Goal: Communication & Community: Answer question/provide support

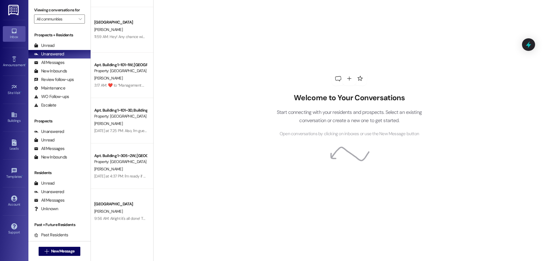
scroll to position [52, 0]
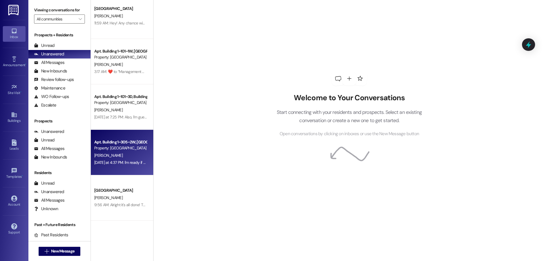
click at [133, 135] on div "Apt. Building 1~305~2W, Building 1 Colonial House Property: [GEOGRAPHIC_DATA] […" at bounding box center [122, 152] width 62 height 45
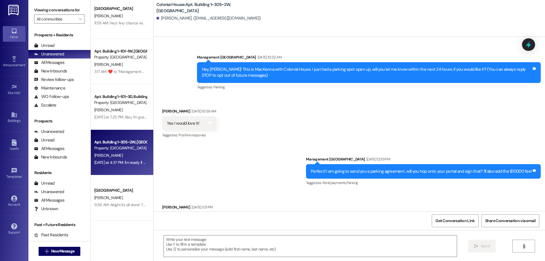
scroll to position [7664, 0]
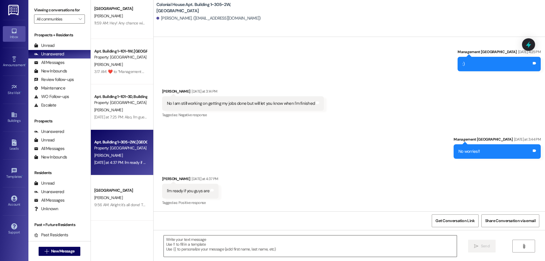
click at [388, 242] on textarea at bounding box center [310, 245] width 293 height 21
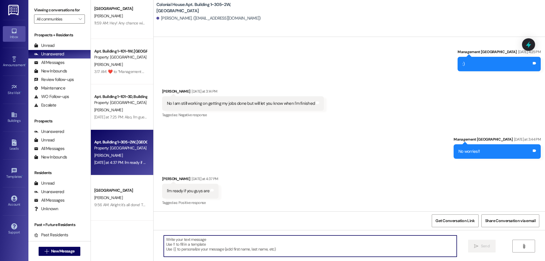
type textarea "."
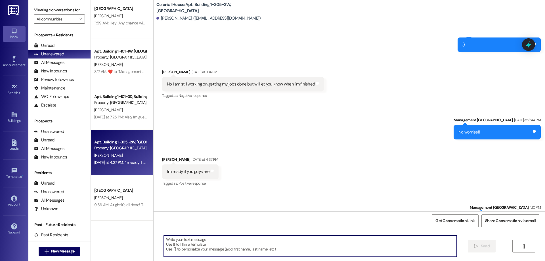
scroll to position [7703, 0]
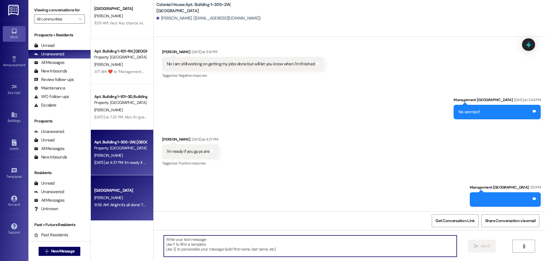
click at [126, 210] on div "Colonial House Prospect [PERSON_NAME] 9:56 AM: Alright it's all done! Thank you…" at bounding box center [122, 197] width 62 height 45
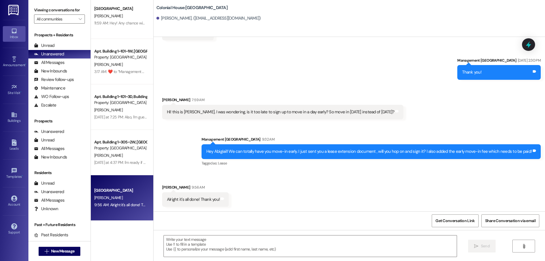
scroll to position [914, 0]
click at [302, 242] on textarea at bounding box center [310, 245] width 293 height 21
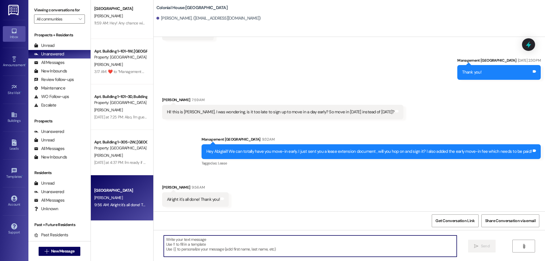
type textarea "N"
type textarea "Of course!!"
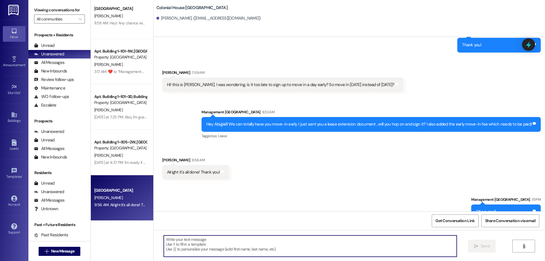
scroll to position [953, 0]
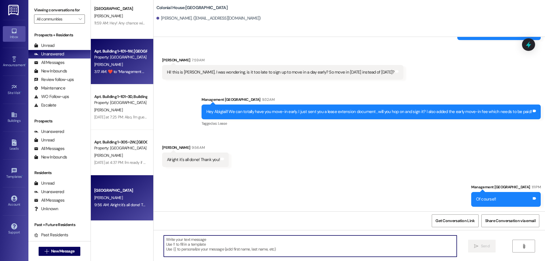
click at [129, 78] on div "Apt. Building 1~101~1W, Building 1 Colonial House Property: Colonial House [PER…" at bounding box center [122, 61] width 62 height 45
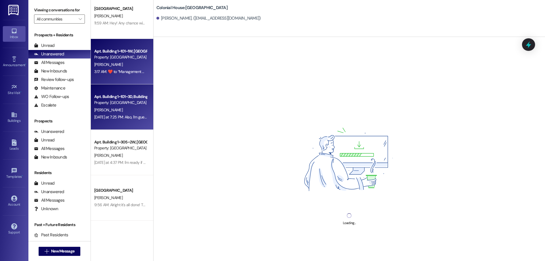
click at [135, 99] on div "Apt. Building 1~101~3D, Building [GEOGRAPHIC_DATA]" at bounding box center [120, 97] width 53 height 6
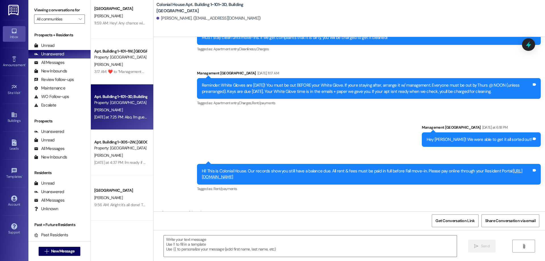
scroll to position [3766, 0]
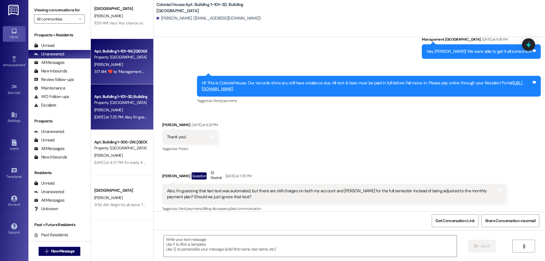
click at [110, 73] on div "3:17 AM:  ​❤️​ to “ Management Colonial House (Colonial House): Perfect will do…" at bounding box center [158, 71] width 129 height 5
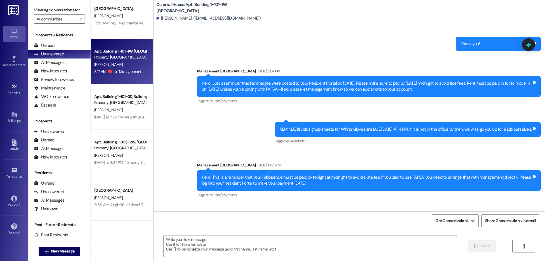
scroll to position [29311, 0]
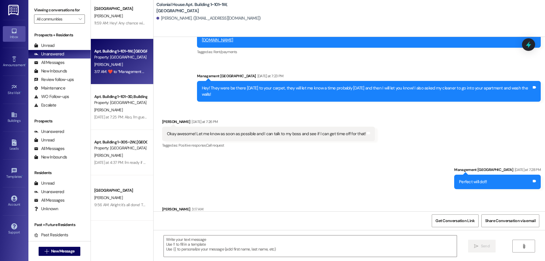
click at [234, 235] on div " Send " at bounding box center [350, 251] width 392 height 43
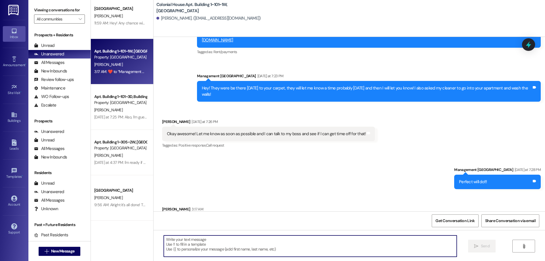
click at [234, 244] on textarea at bounding box center [310, 245] width 293 height 21
type textarea ":)"
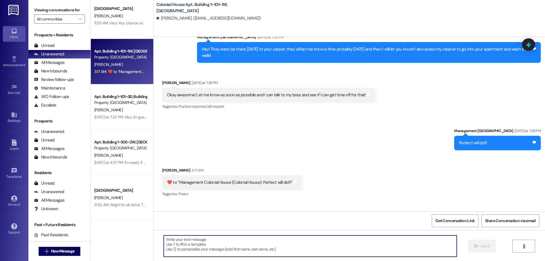
scroll to position [29350, 0]
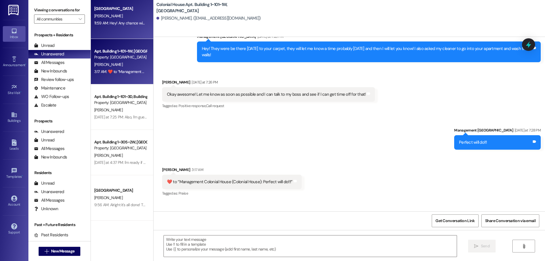
click at [129, 17] on div "[PERSON_NAME]" at bounding box center [121, 15] width 54 height 7
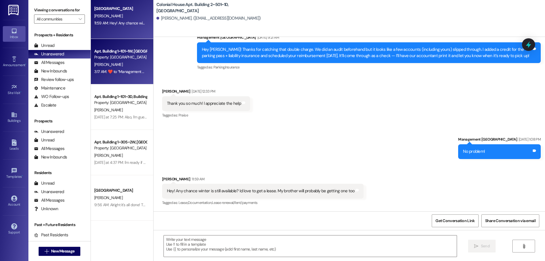
scroll to position [3976, 0]
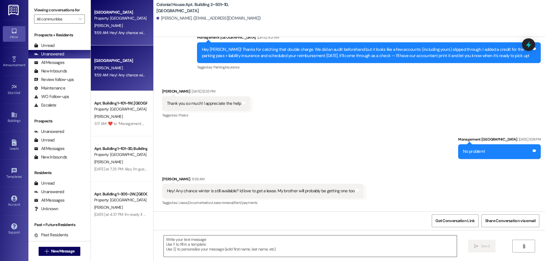
click at [228, 248] on textarea at bounding box center [310, 245] width 293 height 21
click at [250, 244] on textarea at bounding box center [310, 245] width 293 height 21
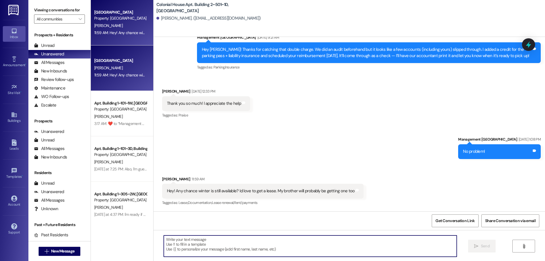
click at [369, 237] on textarea at bounding box center [310, 245] width 293 height 21
click at [375, 252] on textarea at bounding box center [310, 245] width 293 height 21
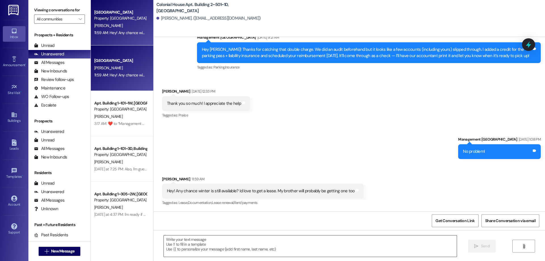
click at [257, 253] on textarea at bounding box center [310, 245] width 293 height 21
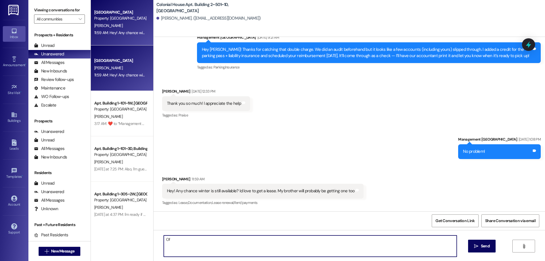
type textarea "O"
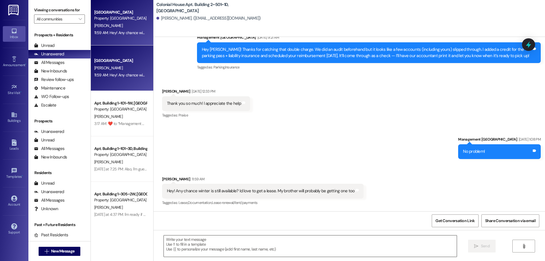
click at [262, 246] on textarea at bounding box center [310, 245] width 293 height 21
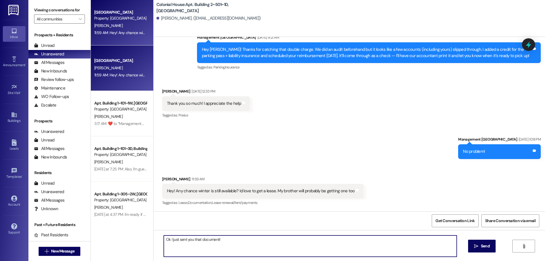
type textarea "Ok I just sent you that document!"
type textarea "C"
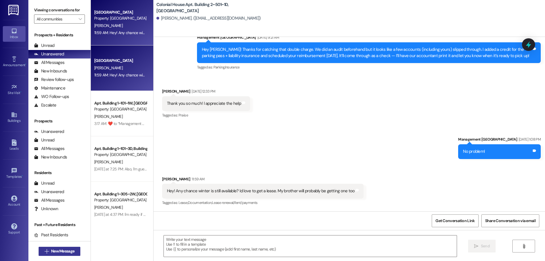
click at [70, 251] on span "New Message" at bounding box center [62, 251] width 23 height 6
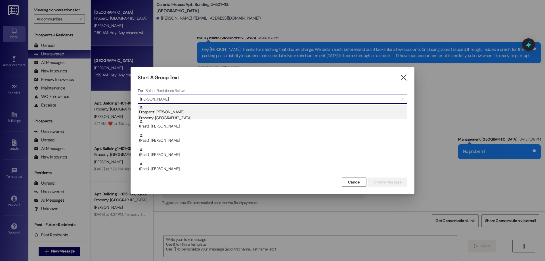
type input "[PERSON_NAME]"
click at [195, 112] on div "Prospect: [PERSON_NAME] Property: [GEOGRAPHIC_DATA]" at bounding box center [273, 113] width 268 height 16
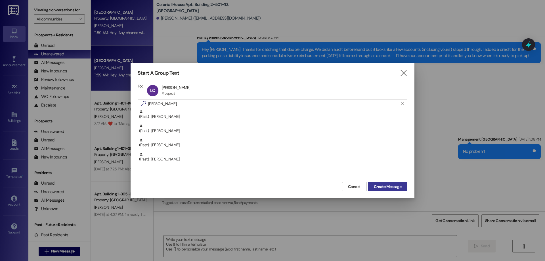
click at [379, 185] on span "Create Message" at bounding box center [388, 187] width 28 height 6
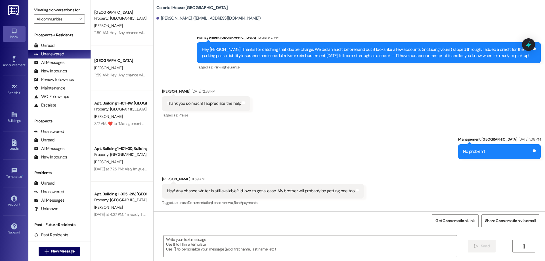
scroll to position [18, 0]
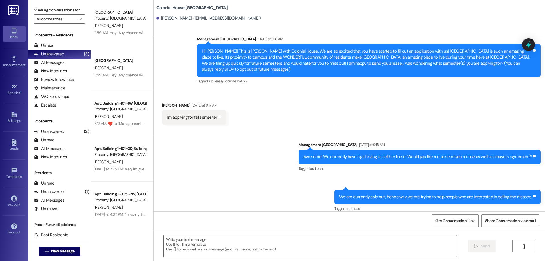
click at [70, 246] on div " New Message" at bounding box center [60, 251] width 42 height 14
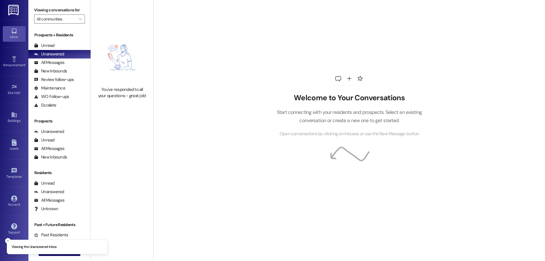
click at [69, 249] on li "Viewing the Unread inbox" at bounding box center [57, 243] width 101 height 15
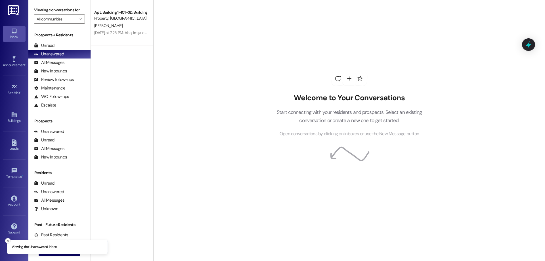
click at [9, 239] on icon "Close toast" at bounding box center [7, 240] width 3 height 3
click at [63, 252] on span "New Message" at bounding box center [62, 251] width 23 height 6
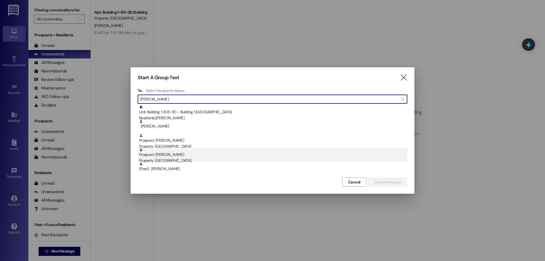
type input "[PERSON_NAME]"
click at [206, 156] on div "Prospect: [PERSON_NAME] Property: [GEOGRAPHIC_DATA]" at bounding box center [273, 156] width 268 height 16
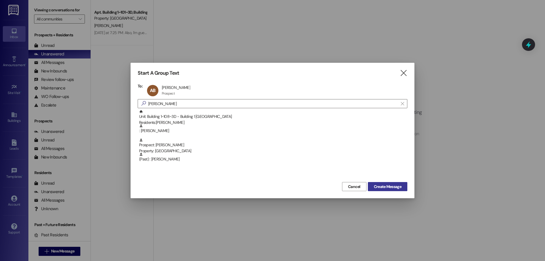
click at [403, 188] on button "Create Message" at bounding box center [387, 186] width 39 height 9
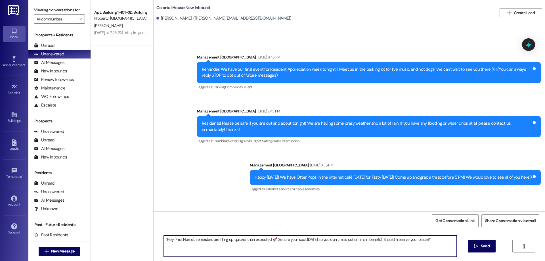
scroll to position [9684, 0]
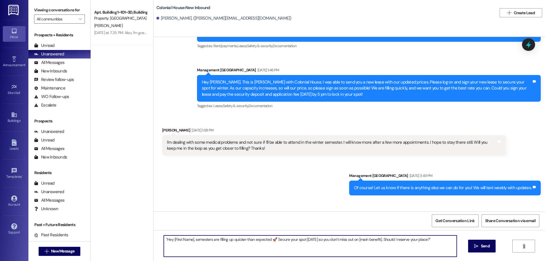
drag, startPoint x: 171, startPoint y: 239, endPoint x: 191, endPoint y: 242, distance: 20.4
click at [191, 242] on textarea ""Hey [First Name], semesters are filling up quicker than expected 🚀 Secure your…" at bounding box center [310, 245] width 293 height 21
click at [240, 240] on textarea "Hey Ashley! This is Rachel with Colonial House. Futre semesters are filling up …" at bounding box center [310, 245] width 293 height 21
drag, startPoint x: 414, startPoint y: 240, endPoint x: 437, endPoint y: 241, distance: 23.3
click at [437, 241] on textarea "Hey Ashley! This is Rachel with Colonial House. Future semesters are filling up…" at bounding box center [310, 245] width 293 height 21
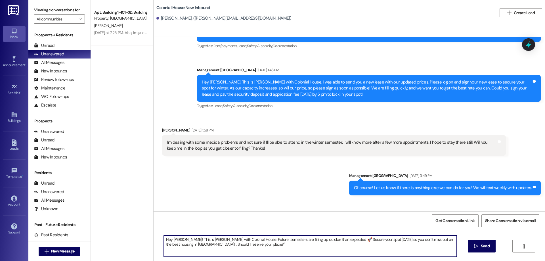
drag, startPoint x: 177, startPoint y: 246, endPoint x: 245, endPoint y: 250, distance: 68.3
click at [245, 250] on textarea "Hey Ashley! This is Rachel with Colonial House. Future semesters are filling up…" at bounding box center [310, 245] width 293 height 21
drag, startPoint x: 279, startPoint y: 246, endPoint x: 83, endPoint y: 240, distance: 196.0
click at [83, 240] on div "Viewing conversations for All communities  Prospects + Residents Unread (0) Un…" at bounding box center [286, 130] width 517 height 261
click at [220, 244] on textarea "Hey Ashley! This is Rachel with Colonial House. Future semesters are filling up…" at bounding box center [310, 245] width 293 height 21
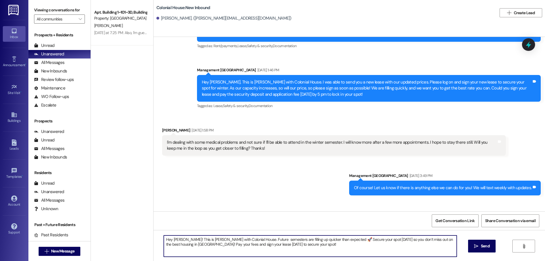
click at [242, 244] on textarea "Hey Ashley! This is Rachel with Colonial House. Future semesters are filling up…" at bounding box center [310, 245] width 293 height 21
drag, startPoint x: 316, startPoint y: 245, endPoint x: 152, endPoint y: 232, distance: 164.3
click at [154, 232] on div "Hey Ashley! This is Rachel with Colonial House. Future semesters are filling up…" at bounding box center [350, 251] width 392 height 43
type textarea "Hey Ashley! This is Rachel with Colonial House. Future semesters are filling up…"
click at [489, 247] on span "Send" at bounding box center [485, 246] width 9 height 6
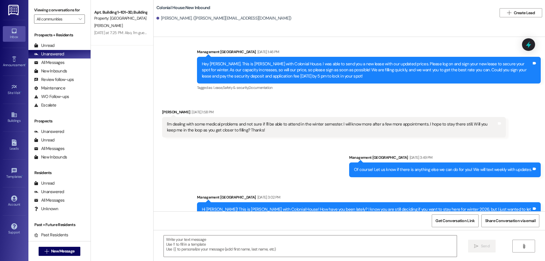
scroll to position [9730, 0]
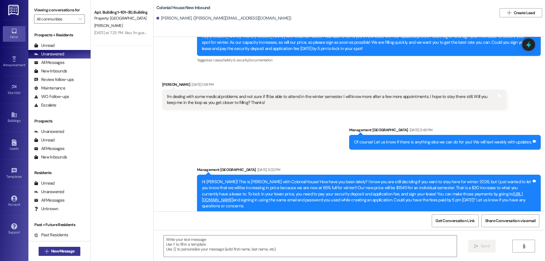
click at [73, 248] on span "New Message" at bounding box center [62, 251] width 23 height 6
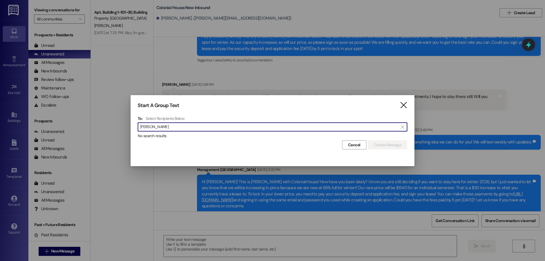
type input "madison ott"
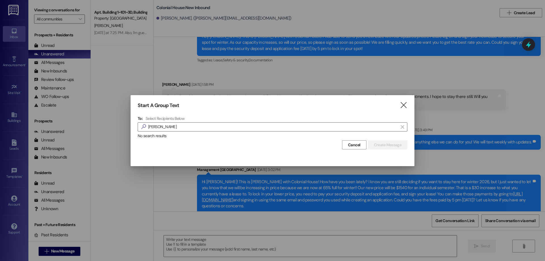
drag, startPoint x: 407, startPoint y: 103, endPoint x: 537, endPoint y: 119, distance: 131.2
click at [413, 104] on div "Start A Group Text  To: Select Recipients Below  madison ott  No search resu…" at bounding box center [273, 126] width 284 height 62
click at [405, 106] on icon "" at bounding box center [404, 105] width 8 height 6
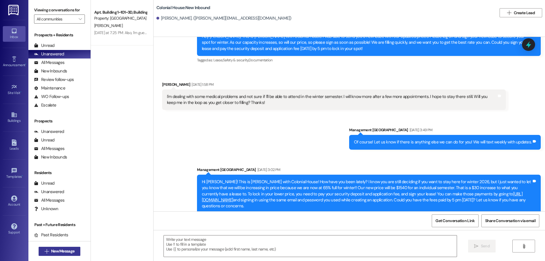
click at [51, 251] on span "New Message" at bounding box center [62, 251] width 23 height 6
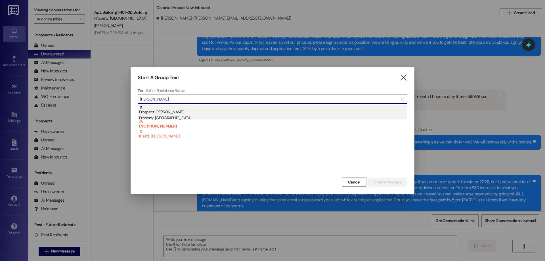
type input "elias"
click at [218, 110] on div "Prospect: Elias Kade Property: Colonial House" at bounding box center [273, 113] width 268 height 16
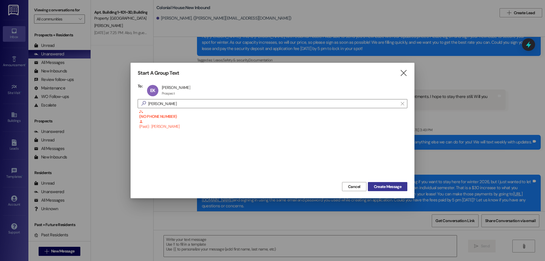
click at [397, 188] on span "Create Message" at bounding box center [388, 187] width 28 height 6
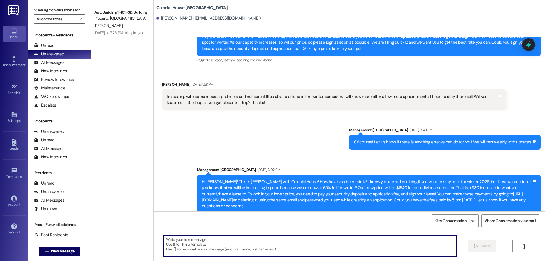
click at [332, 242] on textarea at bounding box center [310, 245] width 293 height 21
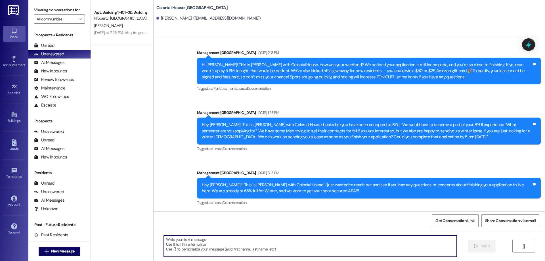
scroll to position [183, 0]
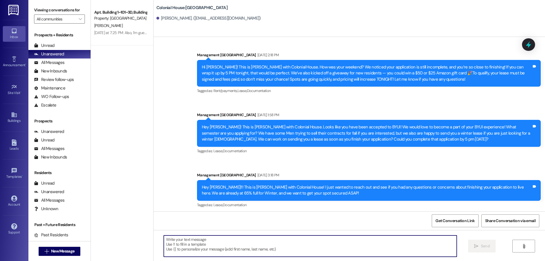
paste textarea "Hey Ashley! This is Rachel with Colonial House. Future semesters are filling up…"
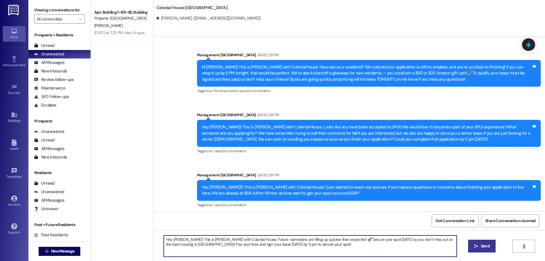
click at [168, 240] on textarea "Hey Ashley! This is Rachel with Colonial House. Future semesters are filling up…" at bounding box center [310, 245] width 293 height 21
click at [172, 240] on textarea "Hey Ashley! This is Rachel with Colonial House. Future semesters are filling up…" at bounding box center [310, 245] width 293 height 21
drag, startPoint x: 178, startPoint y: 244, endPoint x: 232, endPoint y: 250, distance: 54.0
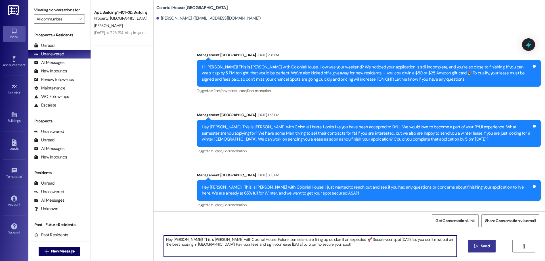
click at [232, 250] on textarea "Hey Elias! This is Rachel with Colonial House. Future semesters are filling up …" at bounding box center [310, 245] width 293 height 21
click at [290, 244] on textarea "Hey Elias! This is Rachel with Colonial House. Future semesters are filling up …" at bounding box center [310, 245] width 293 height 21
drag, startPoint x: 244, startPoint y: 246, endPoint x: 271, endPoint y: 245, distance: 27.5
click at [271, 245] on textarea "Hey Elias! This is Rachel with Colonial House. Future semesters are filling up …" at bounding box center [310, 245] width 293 height 21
drag, startPoint x: 290, startPoint y: 244, endPoint x: 120, endPoint y: 222, distance: 171.5
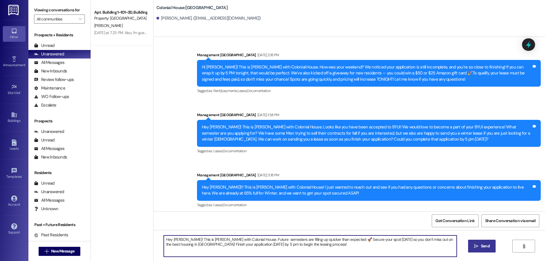
click at [120, 222] on div "Apt. Building 1~101~3D, Building 1 Colonial House Property: Colonial House E. H…" at bounding box center [318, 130] width 454 height 261
type textarea "Hey Elias! This is Rachel with Colonial House. Future semesters are filling up …"
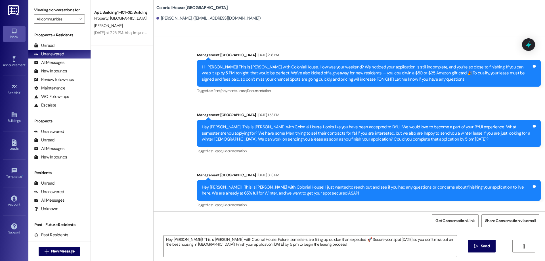
drag, startPoint x: 487, startPoint y: 247, endPoint x: 497, endPoint y: 235, distance: 15.1
click at [487, 247] on span "Send" at bounding box center [485, 246] width 9 height 6
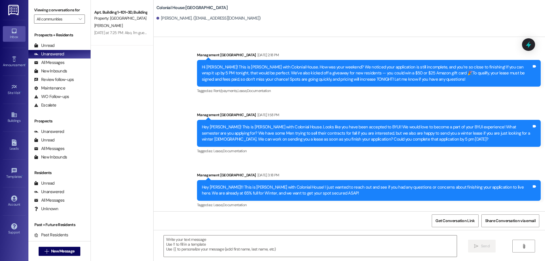
scroll to position [231, 0]
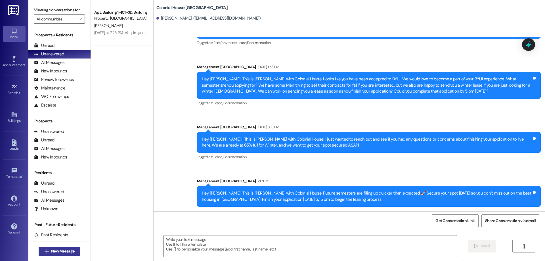
click at [70, 252] on span "New Message" at bounding box center [62, 251] width 23 height 6
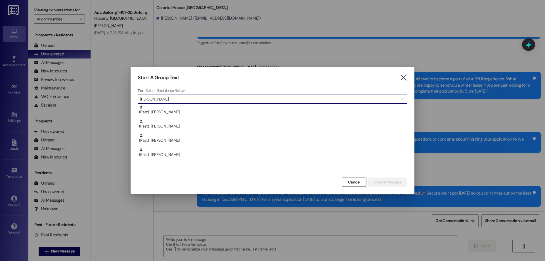
scroll to position [0, 0]
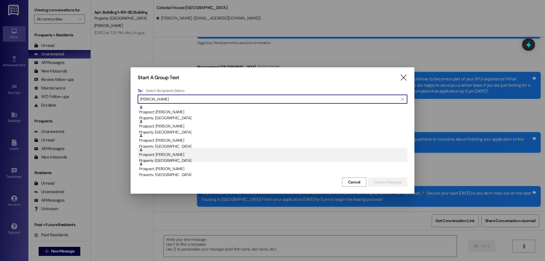
type input "michael"
click at [185, 159] on div "Property: [GEOGRAPHIC_DATA]" at bounding box center [273, 161] width 268 height 6
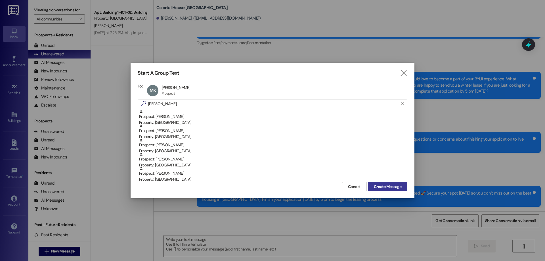
click at [380, 188] on span "Create Message" at bounding box center [388, 187] width 28 height 6
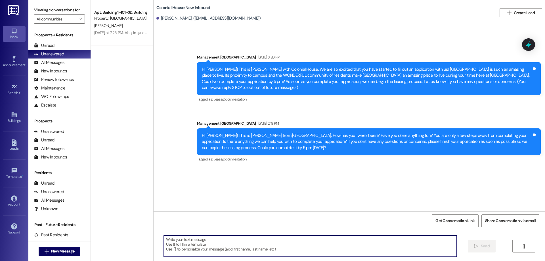
click at [281, 253] on textarea at bounding box center [310, 245] width 293 height 21
paste textarea "Hey Elias! This is Rachel with Colonial House. Future semesters are filling up …"
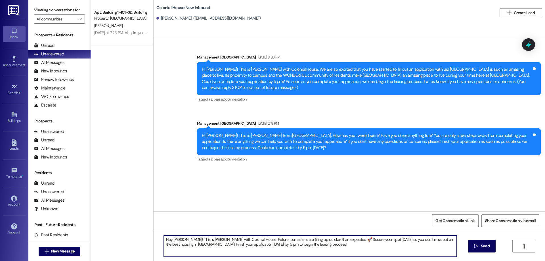
click at [169, 240] on textarea "Hey Elias! This is Rachel with Colonial House. Future semesters are filling up …" at bounding box center [310, 245] width 293 height 21
drag, startPoint x: 328, startPoint y: 251, endPoint x: 144, endPoint y: 221, distance: 186.7
click at [144, 221] on div "Apt. Building 1~101~3D, Building 1 Colonial House Property: Colonial House E. H…" at bounding box center [318, 130] width 454 height 261
type textarea "Hey Michael! This is Rachel with Colonial House. Future semesters are filling u…"
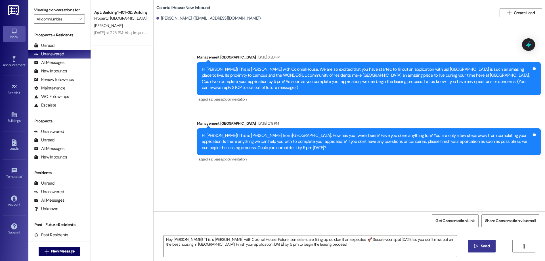
click at [476, 244] on icon "" at bounding box center [476, 246] width 4 height 5
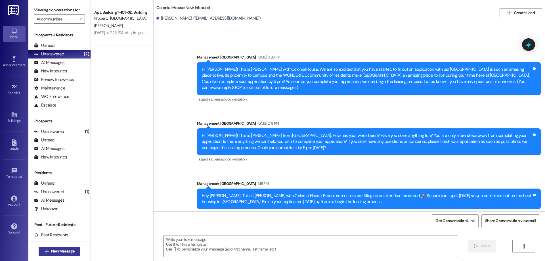
click at [64, 252] on span "New Message" at bounding box center [62, 251] width 23 height 6
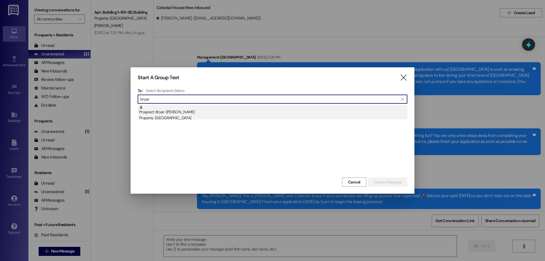
type input "bryar"
click at [178, 120] on div "Property: [GEOGRAPHIC_DATA]" at bounding box center [273, 118] width 268 height 6
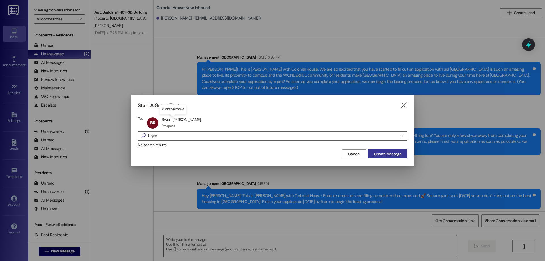
click at [381, 151] on span "Create Message" at bounding box center [388, 154] width 28 height 6
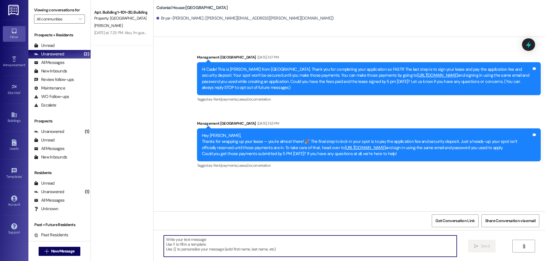
click at [215, 255] on textarea at bounding box center [310, 245] width 293 height 21
paste textarea "Hey Michael! This is Rachel with Colonial House. Future semesters are filling u…"
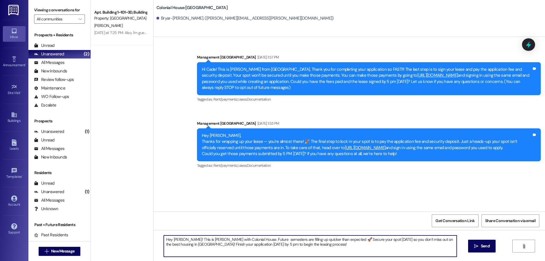
click at [175, 239] on textarea "Hey Michael! This is Rachel with Colonial House. Future semesters are filling u…" at bounding box center [310, 245] width 293 height 21
drag, startPoint x: 314, startPoint y: 243, endPoint x: 141, endPoint y: 218, distance: 175.0
click at [141, 218] on div "Apt. Building 1~101~3D, Building 1 Colonial House Property: Colonial House E. H…" at bounding box center [318, 130] width 454 height 261
type textarea "Hey Bryar-Cade! This is Rachel with Colonial House. Future semesters are fillin…"
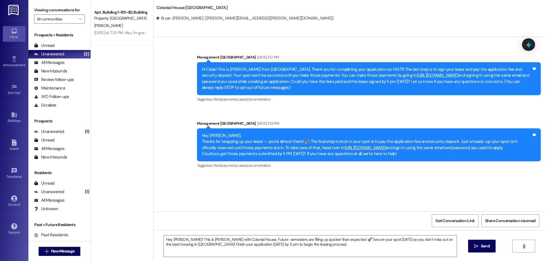
drag, startPoint x: 490, startPoint y: 272, endPoint x: 488, endPoint y: 264, distance: 8.5
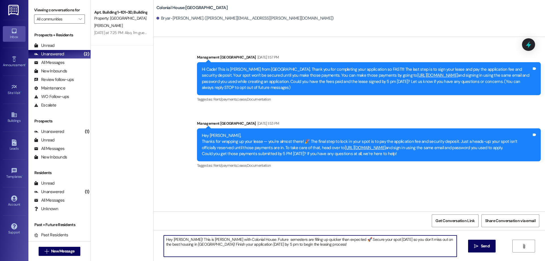
drag, startPoint x: 304, startPoint y: 247, endPoint x: 143, endPoint y: 236, distance: 161.4
click at [143, 236] on div "Apt. Building 1~101~3D, Building 1 Colonial House Property: Colonial House E. H…" at bounding box center [318, 130] width 454 height 261
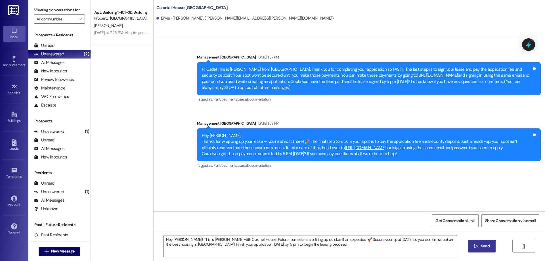
click at [483, 242] on button " Send" at bounding box center [482, 246] width 28 height 13
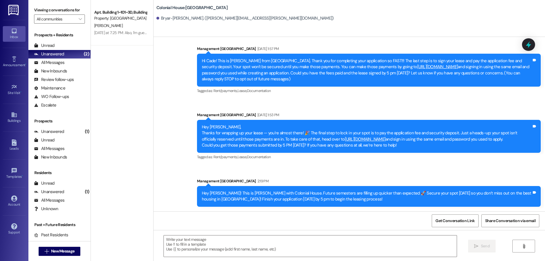
scroll to position [14, 0]
click at [55, 250] on span "New Message" at bounding box center [62, 251] width 23 height 6
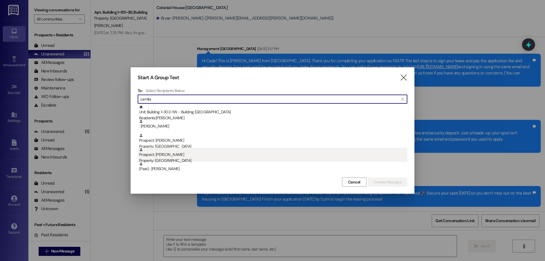
type input "camila"
click at [192, 153] on div "Prospect: Camila Refugio Property: Colonial House" at bounding box center [273, 156] width 268 height 16
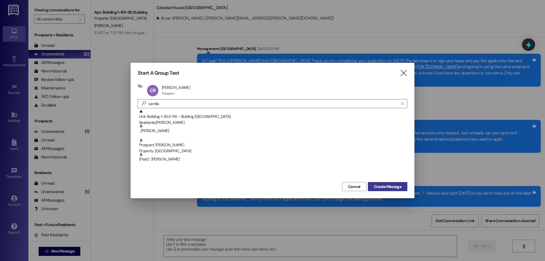
click at [376, 184] on span "Create Message" at bounding box center [388, 187] width 28 height 6
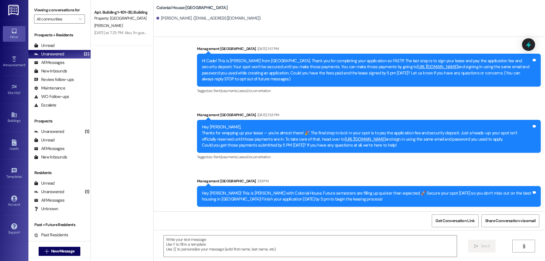
scroll to position [0, 0]
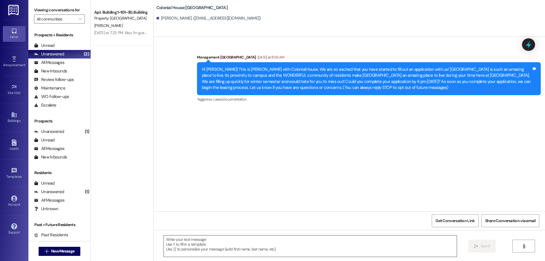
click at [225, 244] on textarea at bounding box center [310, 245] width 293 height 21
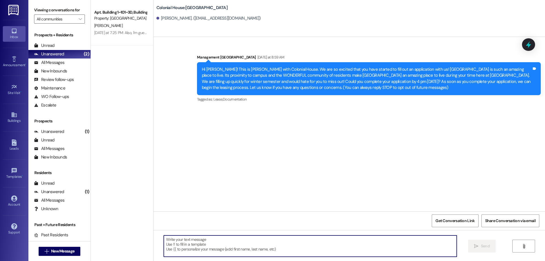
paste textarea "Hey Bryar-Cade! This is Rachel with Colonial House. Future semesters are fillin…"
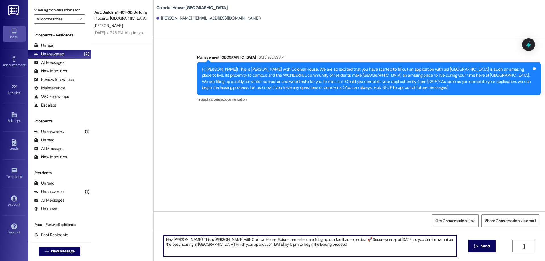
drag, startPoint x: 188, startPoint y: 238, endPoint x: 169, endPoint y: 241, distance: 19.2
click at [169, 241] on textarea "Hey Bryar-Cade! This is Rachel with Colonial House. Future semesters are fillin…" at bounding box center [310, 245] width 293 height 21
drag, startPoint x: 290, startPoint y: 248, endPoint x: 119, endPoint y: 232, distance: 171.4
click at [119, 232] on div "Apt. Building 1~101~3D, Building 1 Colonial House Property: Colonial House E. H…" at bounding box center [318, 130] width 454 height 261
type textarea "Hey Camila! This is Rachel with Colonial House. Future semesters are filling up…"
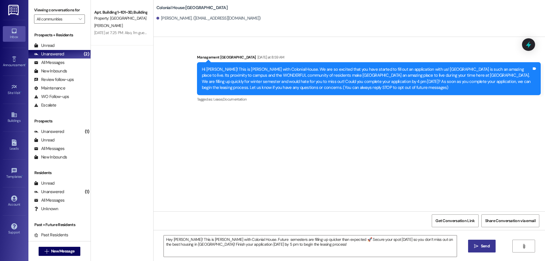
click at [487, 250] on button " Send" at bounding box center [482, 246] width 28 height 13
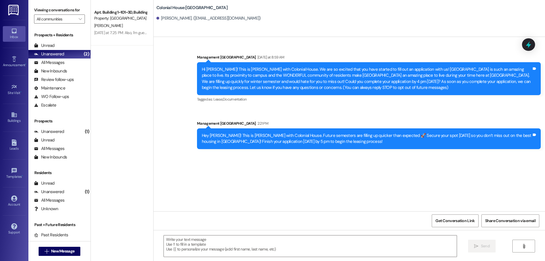
click at [63, 245] on div " New Message" at bounding box center [60, 251] width 42 height 14
click at [62, 250] on span "New Message" at bounding box center [62, 251] width 23 height 6
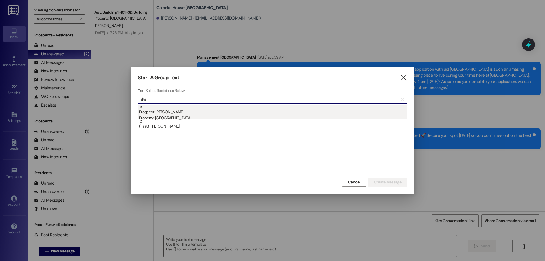
type input "alta"
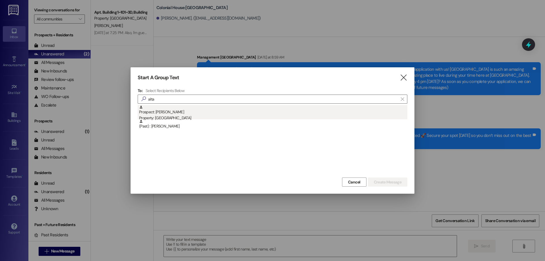
click at [158, 113] on div "Prospect: Alta Ragan Property: Colonial House" at bounding box center [273, 113] width 268 height 16
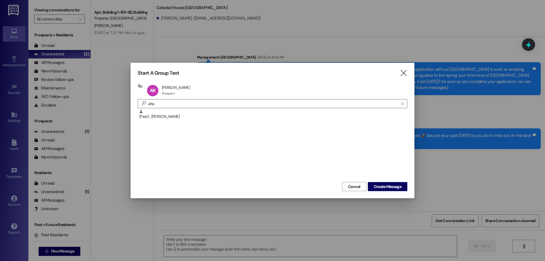
click at [381, 192] on div "Start A Group Text  To: AR Alta Ragan Alta Ragan Prospect Prospect click to re…" at bounding box center [273, 130] width 284 height 135
click at [379, 185] on span "Create Message" at bounding box center [388, 187] width 28 height 6
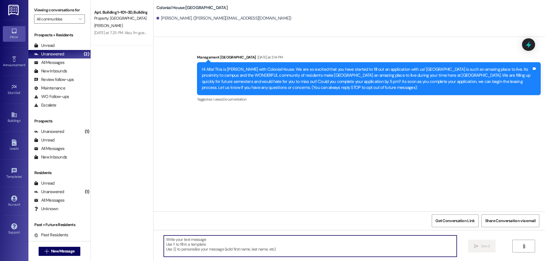
click at [322, 246] on textarea at bounding box center [310, 245] width 293 height 21
paste textarea "Hey Camila! This is Rachel with Colonial House. Future semesters are filling up…"
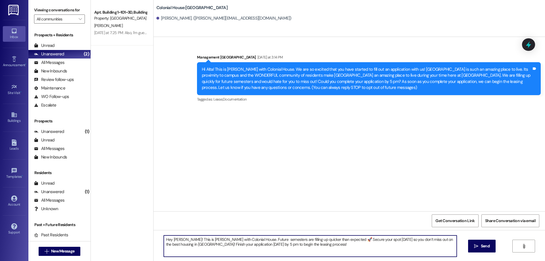
click at [175, 237] on textarea "Hey Camila! This is Rachel with Colonial House. Future semesters are filling up…" at bounding box center [310, 245] width 293 height 21
drag, startPoint x: 311, startPoint y: 249, endPoint x: 153, endPoint y: 237, distance: 158.3
click at [154, 237] on div "Hey Alta! This is Rachel with Colonial House. Future semesters are filling up q…" at bounding box center [350, 251] width 392 height 43
type textarea "Hey Alta! This is Rachel with Colonial House. Future semesters are filling up q…"
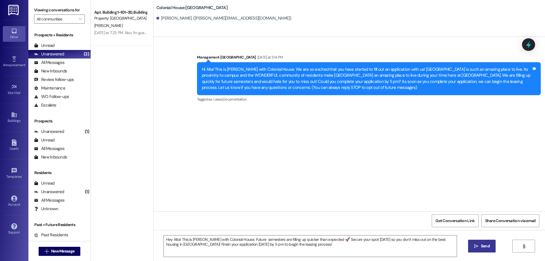
click at [487, 247] on span "Send" at bounding box center [485, 246] width 9 height 6
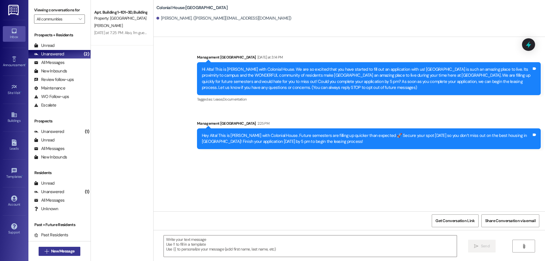
click at [62, 248] on span "New Message" at bounding box center [62, 251] width 23 height 6
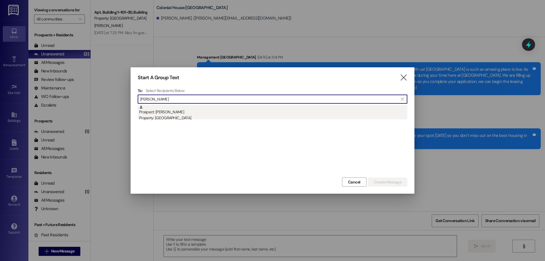
type input "robert ree"
click at [195, 120] on div "Property: [GEOGRAPHIC_DATA]" at bounding box center [273, 118] width 268 height 6
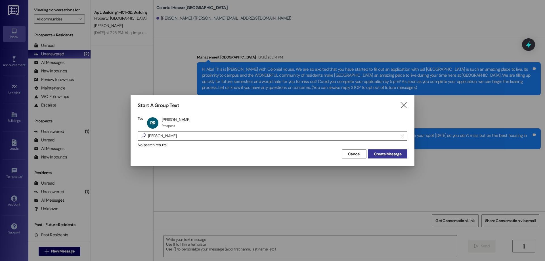
click at [387, 154] on span "Create Message" at bounding box center [388, 154] width 28 height 6
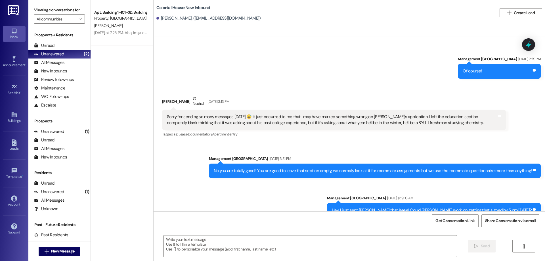
scroll to position [955, 0]
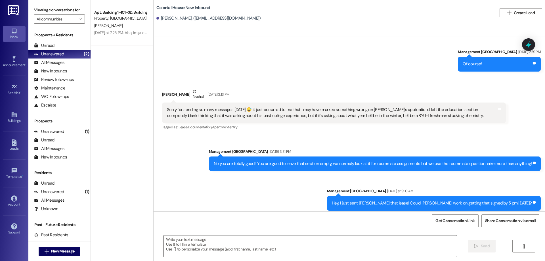
click at [250, 243] on textarea at bounding box center [310, 245] width 293 height 21
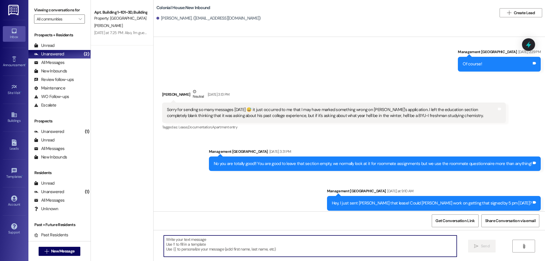
click at [218, 251] on textarea at bounding box center [310, 245] width 293 height 21
paste textarea "ey _____, thank you for completing your lease! The last step is to pay the appl…"
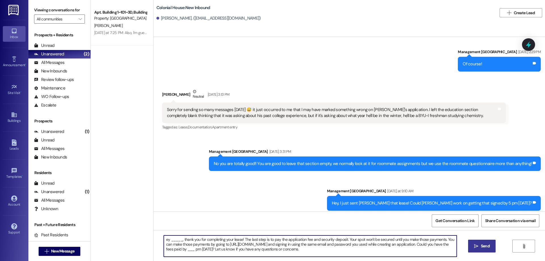
click at [164, 239] on textarea "ey _____, thank you for completing your lease! The last step is to pay the appl…" at bounding box center [310, 245] width 293 height 21
click at [172, 237] on textarea "Hey _____, thank you for completing your lease! The last step is to pay the app…" at bounding box center [310, 245] width 293 height 21
click at [183, 240] on textarea "Hey _____, thank you for completing your lease! The last step is to pay the app…" at bounding box center [310, 245] width 293 height 21
click at [328, 240] on textarea "Thank you for completing your lease! The last step is to pay the application fe…" at bounding box center [310, 245] width 293 height 21
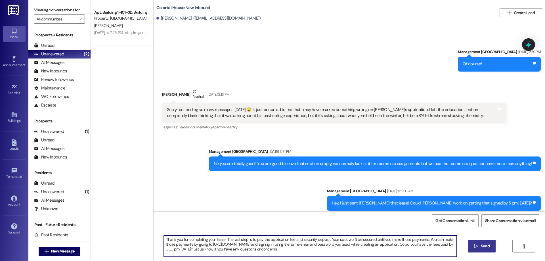
click at [328, 240] on textarea "Thank you for completing your lease! The last step is to pay the application fe…" at bounding box center [310, 245] width 293 height 21
click at [219, 252] on textarea "Thank you for completing your lease! The last step is to pay the application fe…" at bounding box center [310, 245] width 293 height 21
drag, startPoint x: 346, startPoint y: 251, endPoint x: 143, endPoint y: 242, distance: 202.9
click at [143, 242] on div "Apt. Building 1~101~3D, Building 1 Colonial House Property: Colonial House E. H…" at bounding box center [318, 130] width 454 height 261
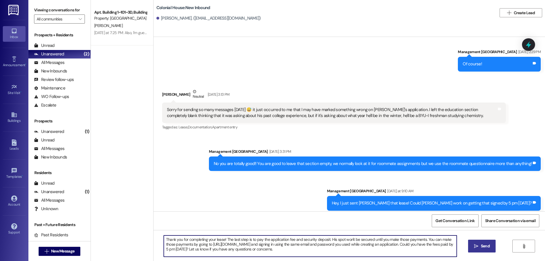
type textarea "Thank you for completing your lease! The last step is to pay the application fe…"
click at [494, 250] on div "Thank you for completing your lease! The last step is to pay the application fe…" at bounding box center [350, 251] width 392 height 43
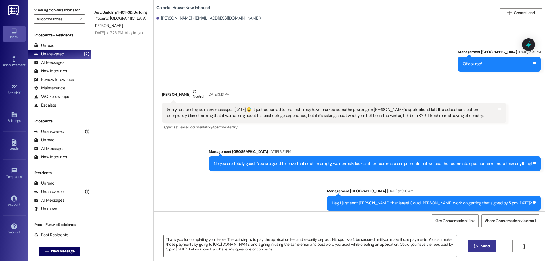
click at [475, 241] on button " Send" at bounding box center [482, 246] width 28 height 13
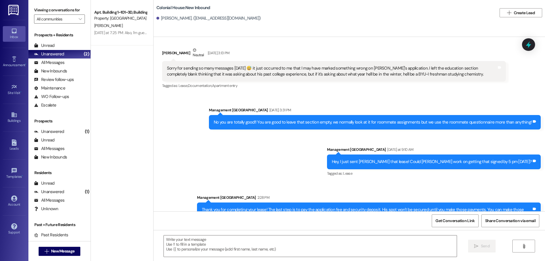
scroll to position [1006, 0]
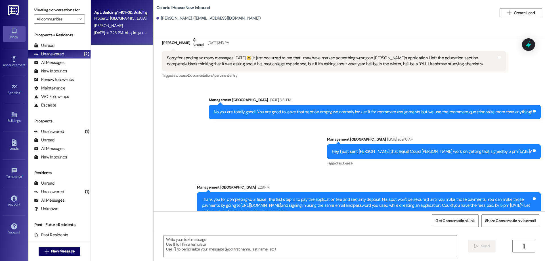
click at [105, 24] on div "[PERSON_NAME]" at bounding box center [121, 25] width 54 height 7
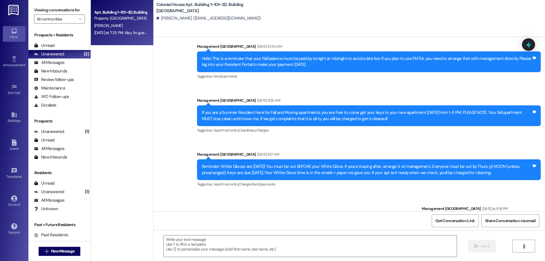
scroll to position [3766, 0]
